Goal: Obtain resource: Download file/media

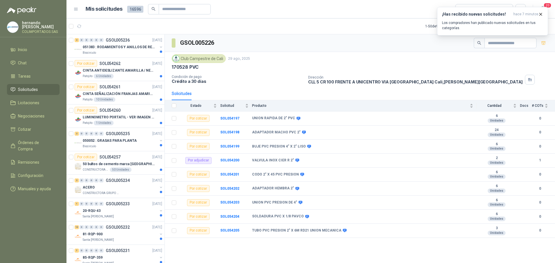
scroll to position [260, 0]
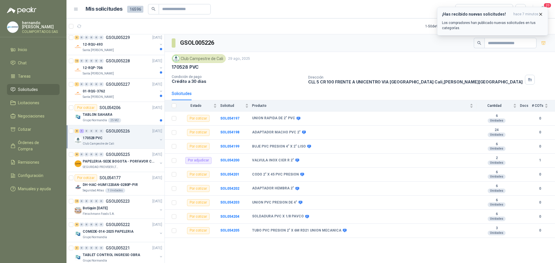
click at [540, 14] on icon "button" at bounding box center [540, 14] width 2 height 2
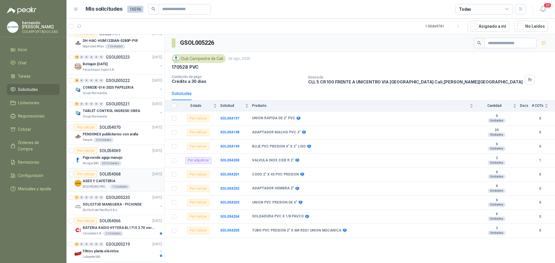
scroll to position [405, 0]
click at [135, 141] on div "Patojito 6 Unidades" at bounding box center [122, 140] width 79 height 5
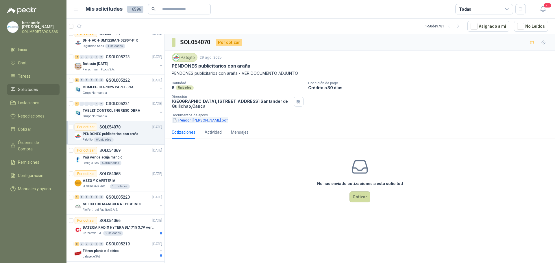
click at [207, 120] on button "Pendón [PERSON_NAME].pdf" at bounding box center [200, 120] width 57 height 6
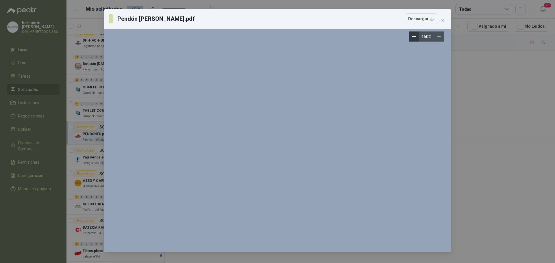
click at [414, 36] on icon "Zoom out" at bounding box center [414, 36] width 4 height 4
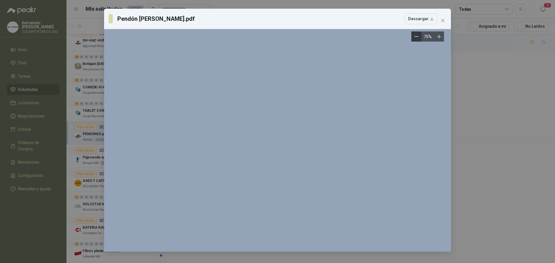
click at [414, 36] on icon "Zoom out" at bounding box center [416, 36] width 4 height 4
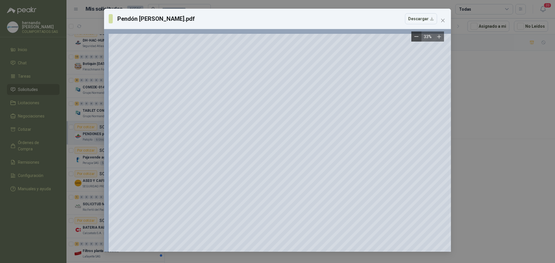
click at [415, 37] on icon "Zoom out" at bounding box center [416, 37] width 4 height 0
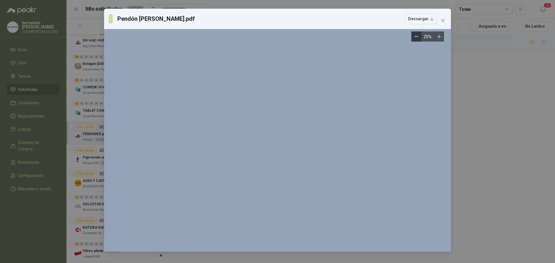
click at [415, 37] on icon "Zoom out" at bounding box center [416, 37] width 4 height 0
click at [432, 18] on button "Descargar" at bounding box center [421, 18] width 32 height 11
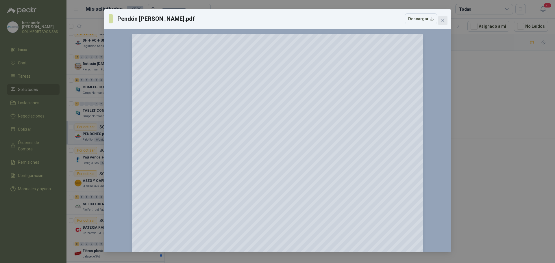
click at [443, 20] on icon "close" at bounding box center [442, 20] width 5 height 5
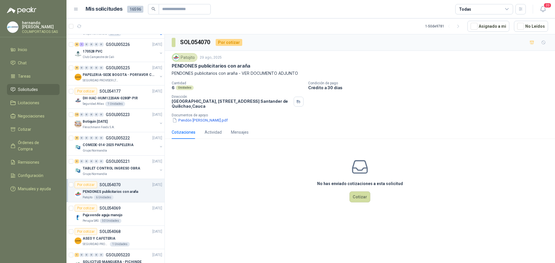
scroll to position [289, 0]
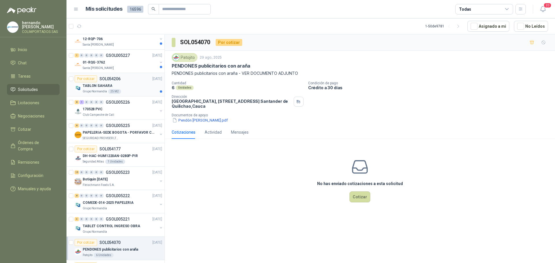
click at [134, 90] on div "Grupo [PERSON_NAME] 25 M2" at bounding box center [122, 91] width 79 height 5
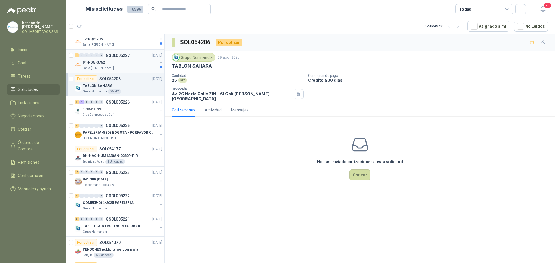
click at [130, 63] on div "01-RQG-3762" at bounding box center [120, 62] width 75 height 7
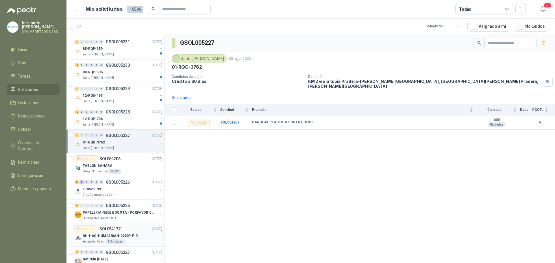
scroll to position [202, 0]
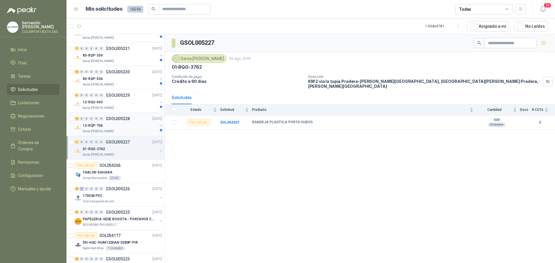
click at [134, 129] on div "12-RQP-706" at bounding box center [120, 125] width 75 height 7
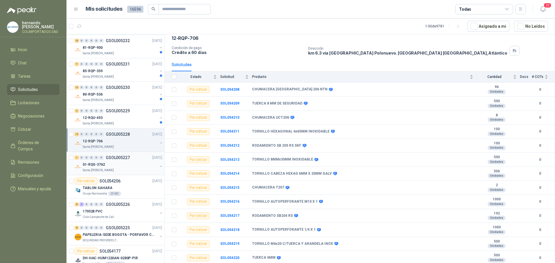
scroll to position [173, 0]
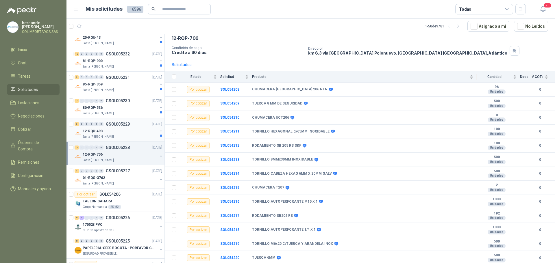
click at [123, 134] on div "12-RQU-493" at bounding box center [120, 131] width 75 height 7
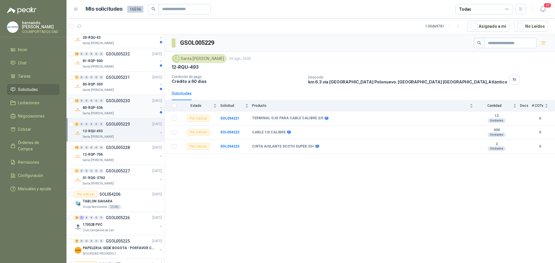
click at [123, 109] on div "80-RQP-536" at bounding box center [120, 107] width 75 height 7
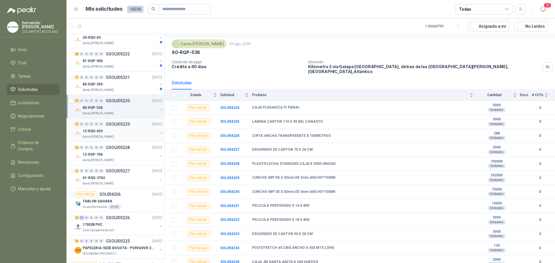
scroll to position [144, 0]
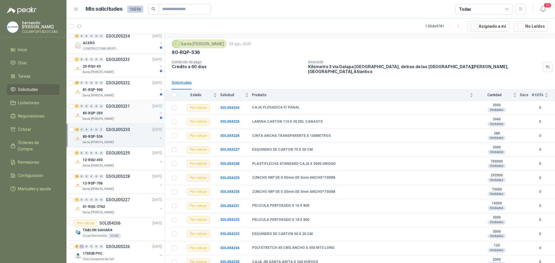
click at [125, 117] on div "Santa [PERSON_NAME]" at bounding box center [120, 119] width 75 height 5
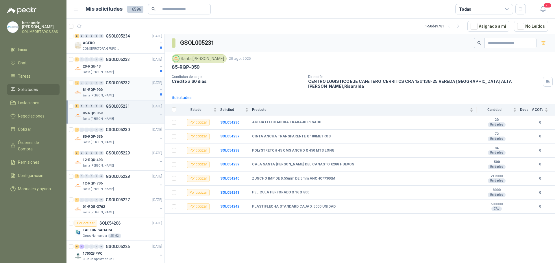
click at [128, 90] on div "81-RQP-900" at bounding box center [120, 89] width 75 height 7
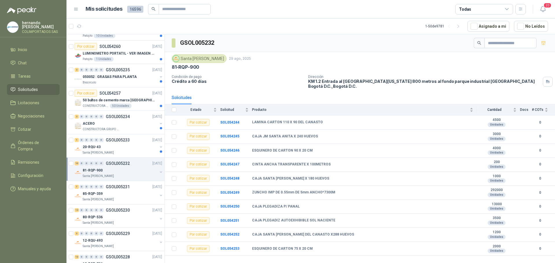
scroll to position [58, 0]
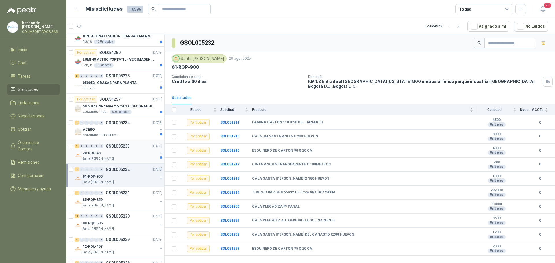
click at [124, 158] on div "Santa [PERSON_NAME]" at bounding box center [120, 159] width 75 height 5
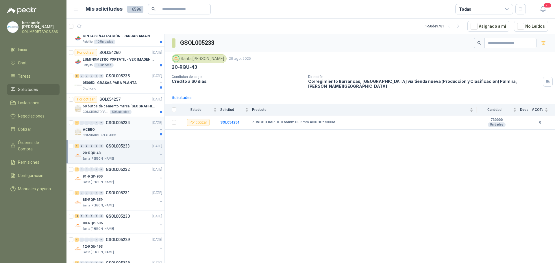
click at [122, 131] on div "ACERO" at bounding box center [120, 129] width 75 height 7
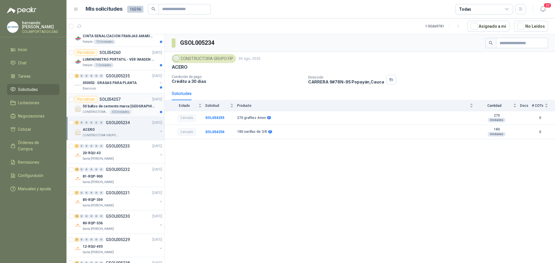
click at [138, 110] on div "CONSTRUCTORA GRUPO FIP 50 Unidades" at bounding box center [122, 112] width 79 height 5
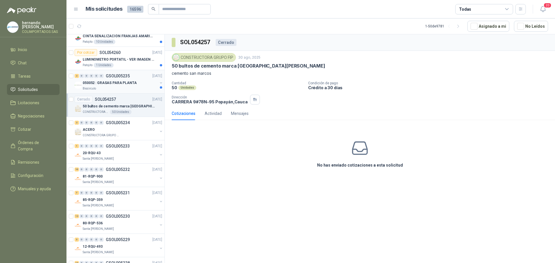
click at [123, 86] on div "050052 : GRASAS PARA PLANTA" at bounding box center [120, 82] width 75 height 7
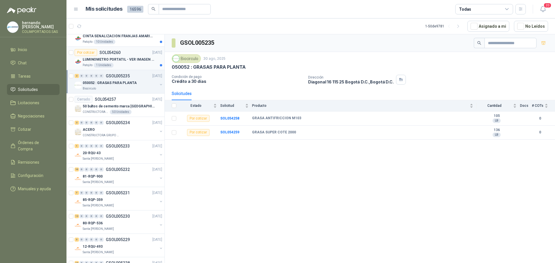
click at [126, 65] on div "Patojito 1 Unidades" at bounding box center [122, 65] width 79 height 5
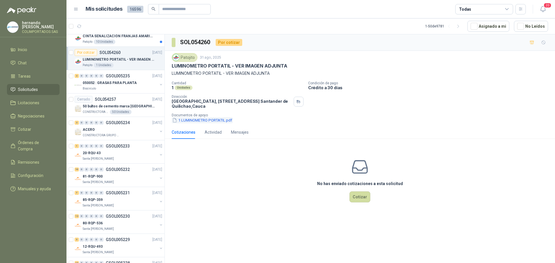
click at [197, 120] on button "1 LUMINOMETRO PORTATIL.pdf" at bounding box center [202, 120] width 61 height 6
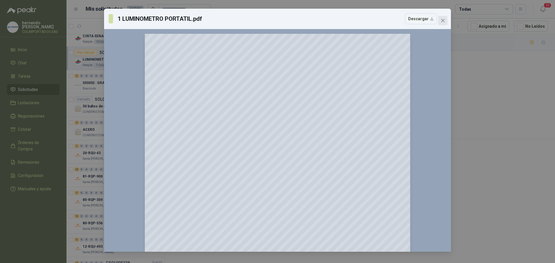
click at [442, 21] on icon "close" at bounding box center [442, 20] width 5 height 5
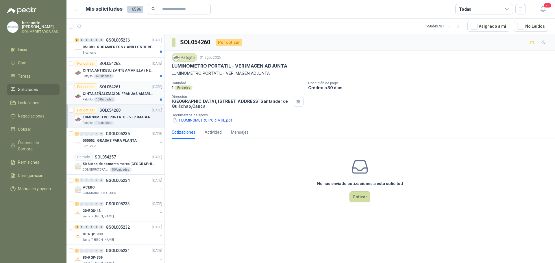
click at [131, 99] on div "Patojito 10 Unidades" at bounding box center [122, 99] width 79 height 5
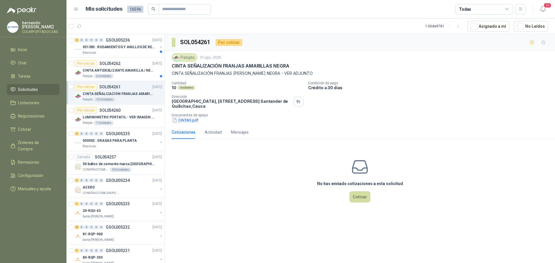
click at [186, 120] on button "CINTAS.pdf" at bounding box center [185, 120] width 27 height 6
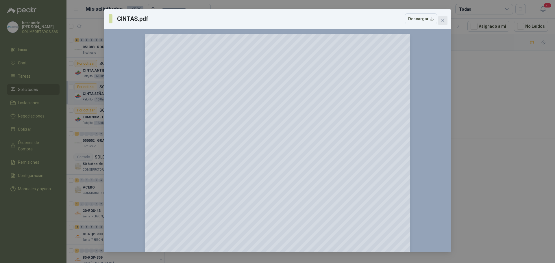
click at [441, 21] on icon "close" at bounding box center [442, 20] width 5 height 5
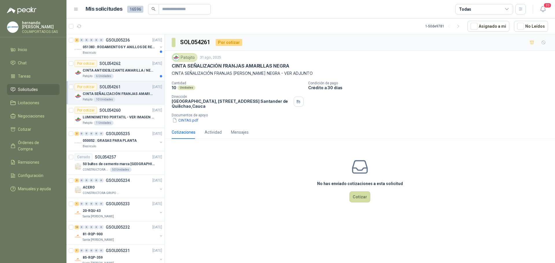
click at [129, 74] on div "Patojito 6 Unidades" at bounding box center [122, 76] width 79 height 5
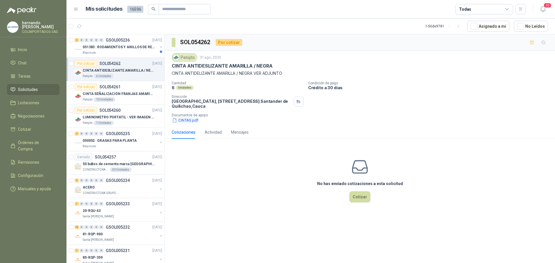
click at [189, 120] on button "CINTAS.pdf" at bounding box center [185, 120] width 27 height 6
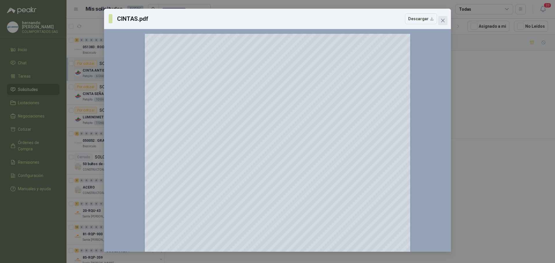
click at [443, 18] on icon "close" at bounding box center [442, 20] width 5 height 5
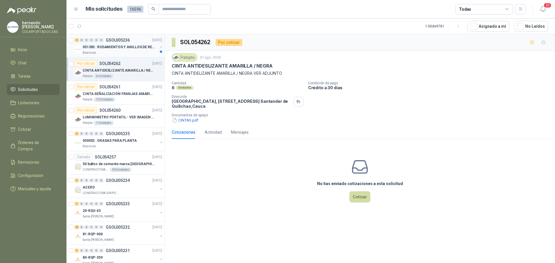
click at [116, 50] on div "051383 : RODAMIENTOS Y ANILLOS DE RETENCION RUEDAS" at bounding box center [120, 47] width 75 height 7
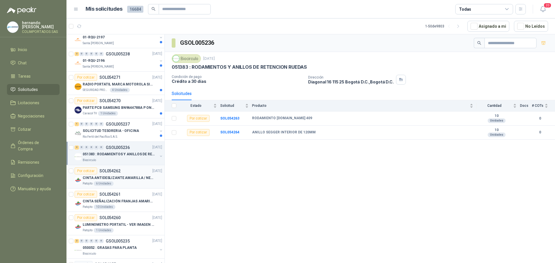
scroll to position [405, 0]
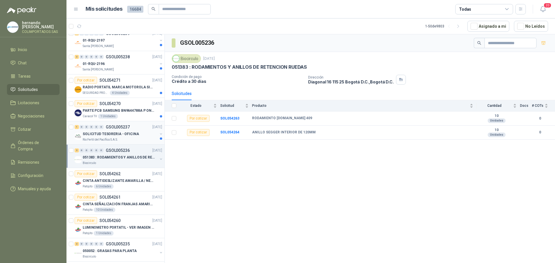
click at [143, 138] on div "Rio Fertil del Pacífico S.A.S." at bounding box center [120, 140] width 75 height 5
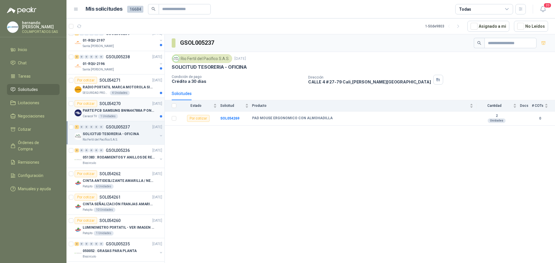
click at [126, 114] on div "PARTE PCB SAMSUNG BN9644788A P ONECONNE" at bounding box center [122, 110] width 79 height 7
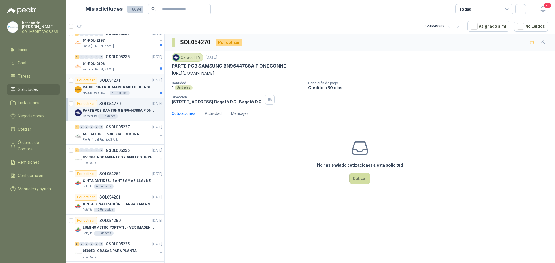
click at [138, 91] on div "SEGURIDAD PROVISER LTDA 4 Unidades" at bounding box center [122, 93] width 79 height 5
